Goal: Information Seeking & Learning: Learn about a topic

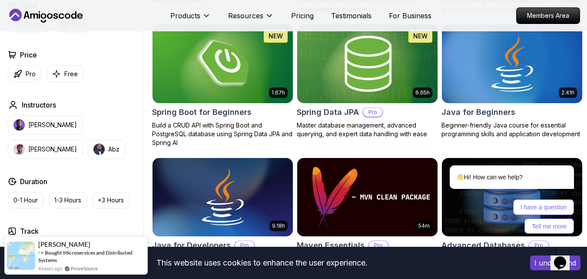
scroll to position [388, 0]
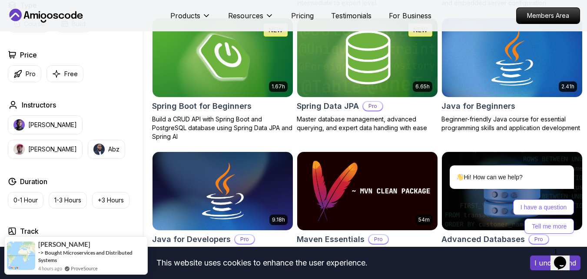
click at [207, 74] on img at bounding box center [222, 57] width 147 height 83
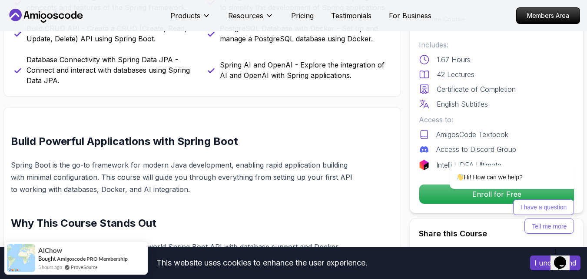
scroll to position [436, 0]
click at [475, 194] on div "Hi! How can we help? I have a question Tell me more" at bounding box center [500, 199] width 147 height 69
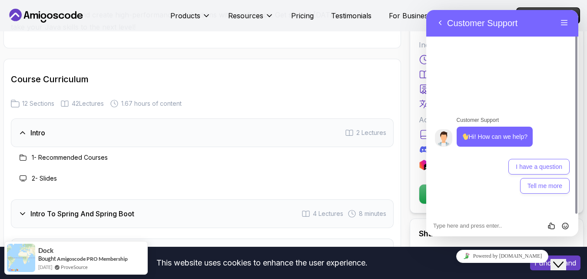
scroll to position [1107, 0]
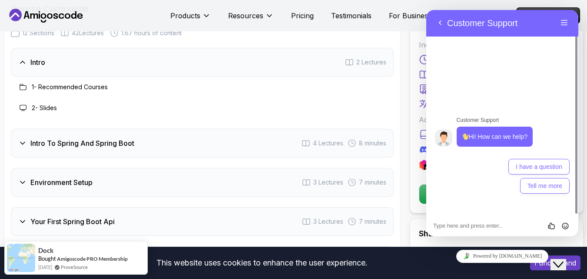
click at [169, 90] on div "1 - Recommended Courses" at bounding box center [202, 87] width 369 height 10
click at [71, 143] on h3 "Intro To Spring And Spring Boot" at bounding box center [82, 143] width 104 height 10
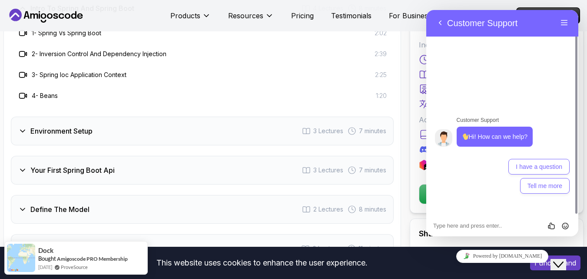
scroll to position [1202, 0]
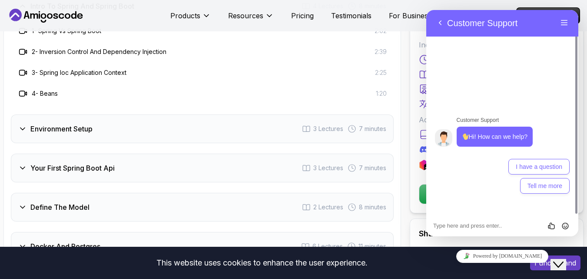
click at [108, 122] on div "Environment Setup 3 Lectures 7 minutes" at bounding box center [202, 128] width 383 height 29
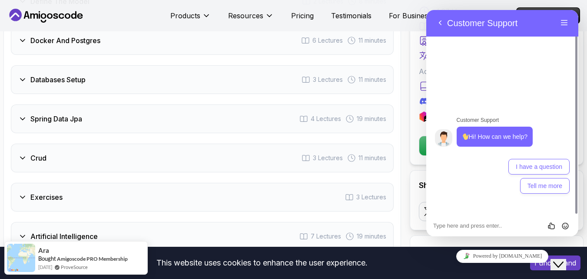
click at [106, 166] on div "Crud 3 Lectures 11 minutes" at bounding box center [202, 157] width 383 height 29
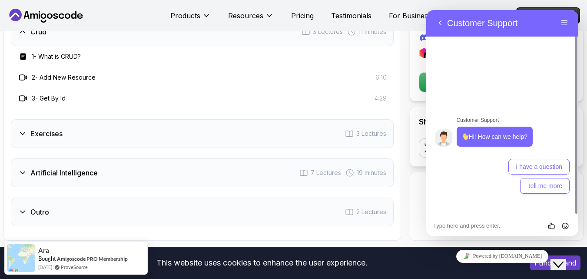
scroll to position [1451, 0]
